Goal: Information Seeking & Learning: Learn about a topic

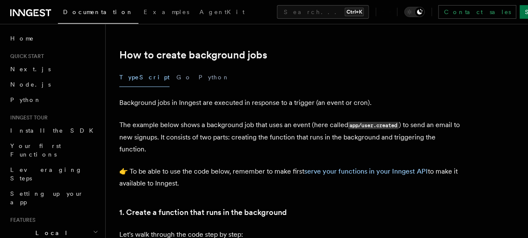
scroll to position [127, 0]
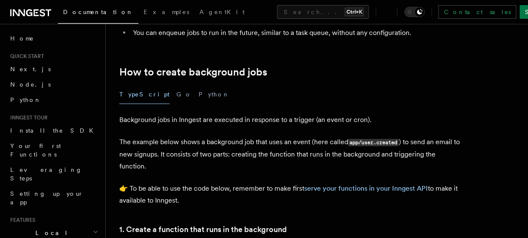
click at [164, 95] on div "TypeScript Go Python" at bounding box center [289, 94] width 341 height 19
click at [176, 94] on button "Go" at bounding box center [183, 94] width 15 height 19
click at [134, 93] on button "TypeScript" at bounding box center [144, 94] width 50 height 19
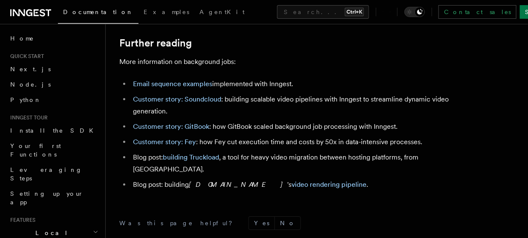
scroll to position [962, 0]
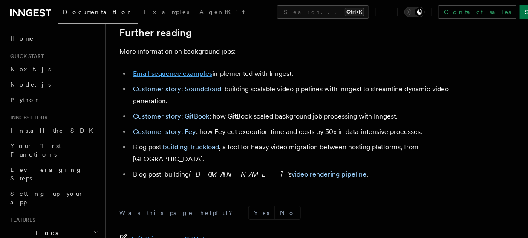
click at [183, 76] on link "Email sequence examples" at bounding box center [172, 73] width 79 height 8
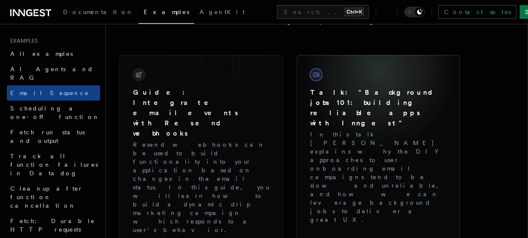
scroll to position [823, 0]
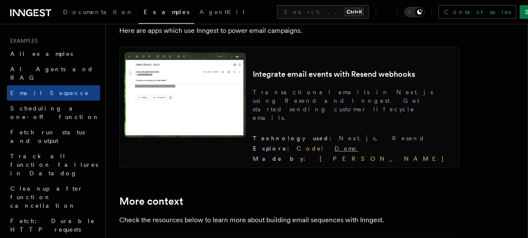
click at [358, 150] on link "Demo" at bounding box center [346, 148] width 24 height 7
click at [358, 147] on link "Demo" at bounding box center [346, 148] width 24 height 7
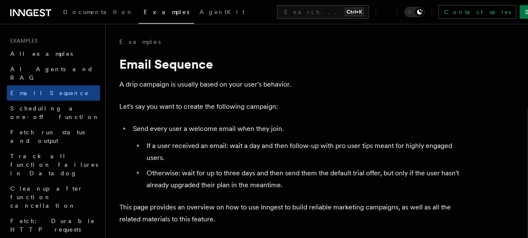
scroll to position [238, 0]
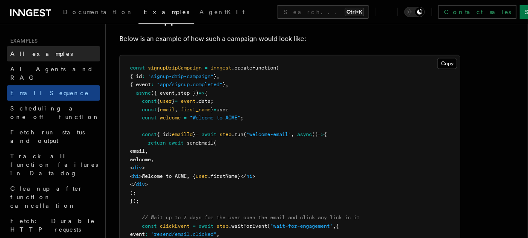
click at [43, 57] on span "All examples" at bounding box center [41, 53] width 63 height 9
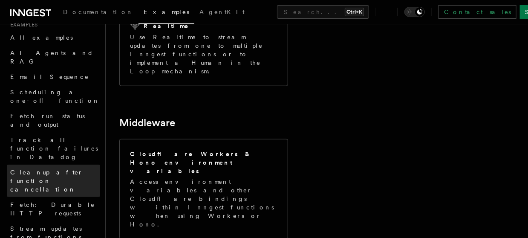
scroll to position [302, 0]
